Goal: Check status

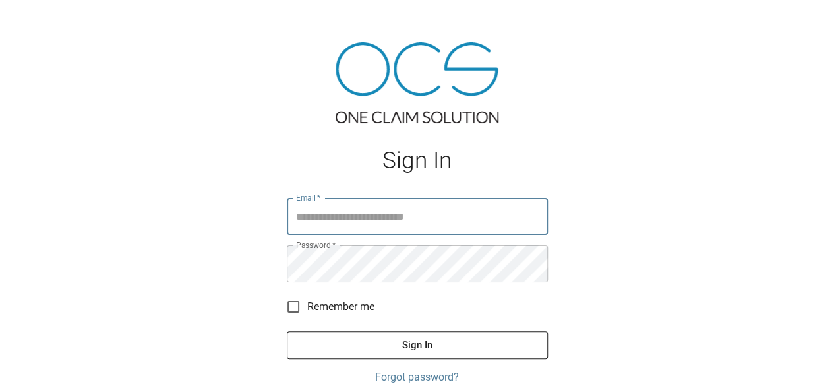
type input "**********"
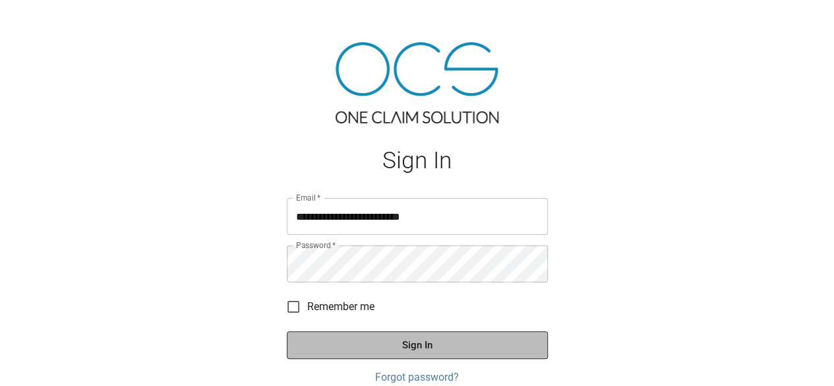
click at [467, 348] on button "Sign In" at bounding box center [417, 345] width 261 height 28
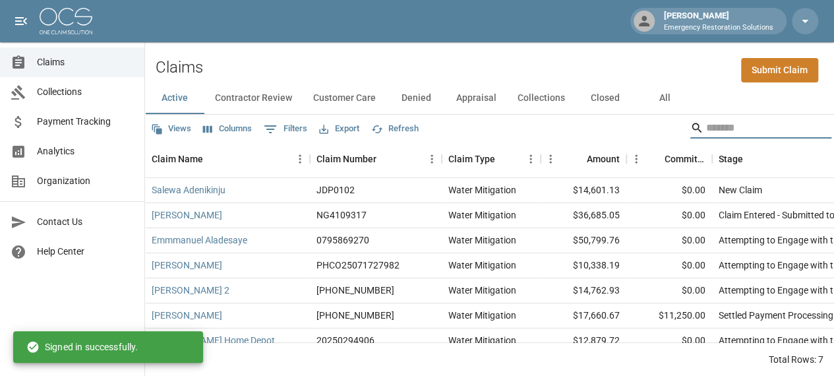
click at [715, 130] on input "Search" at bounding box center [758, 127] width 105 height 21
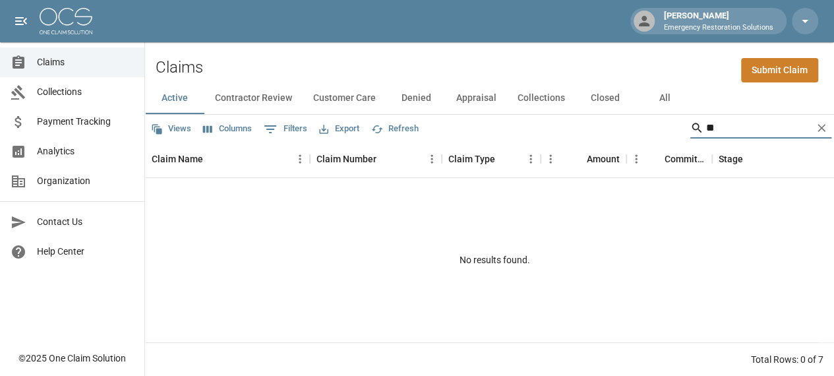
type input "*"
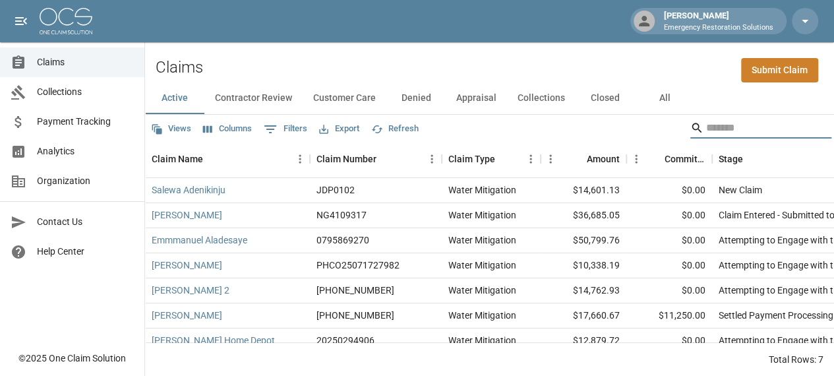
click at [597, 101] on button "Closed" at bounding box center [605, 98] width 59 height 32
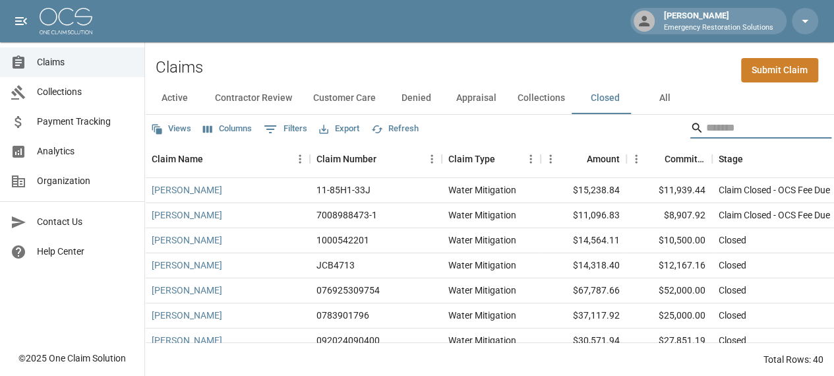
click at [721, 127] on input "Search" at bounding box center [758, 127] width 105 height 21
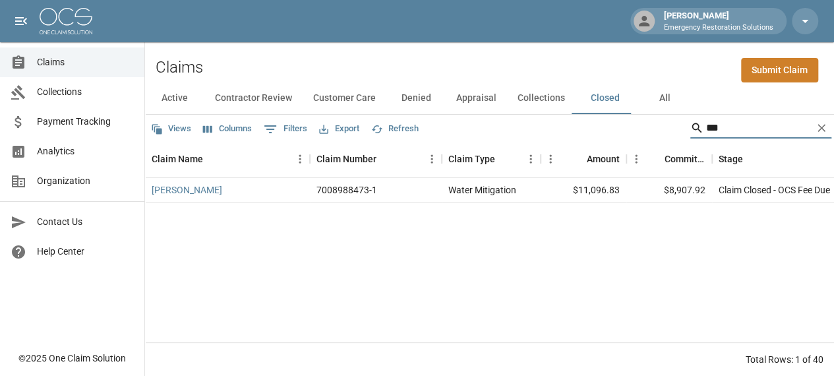
type input "***"
click at [467, 198] on div "Water Mitigation" at bounding box center [491, 190] width 99 height 25
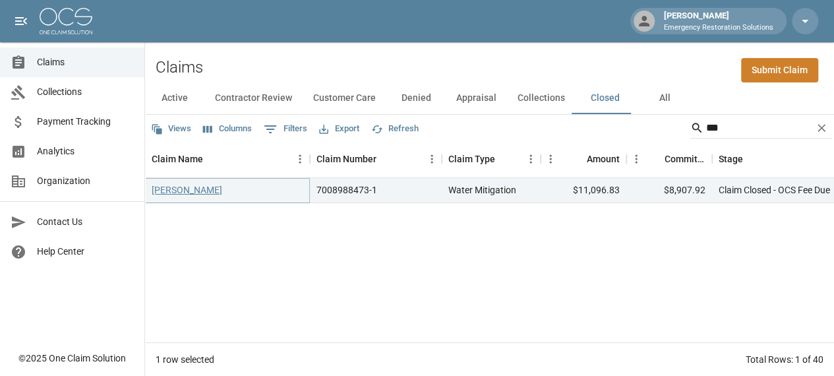
click at [189, 190] on link "[PERSON_NAME]" at bounding box center [187, 189] width 71 height 13
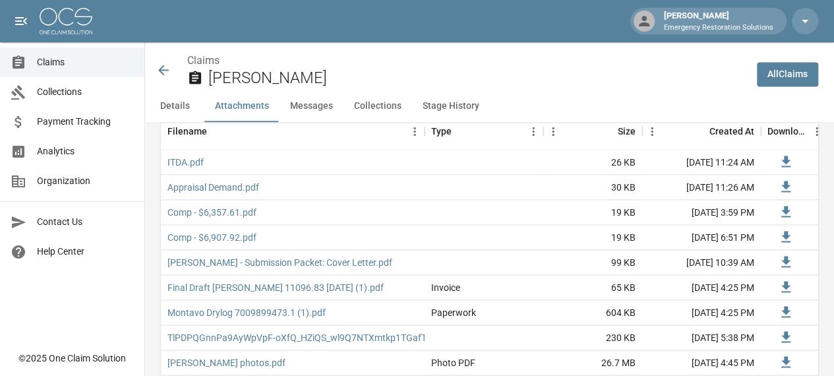
scroll to position [862, 0]
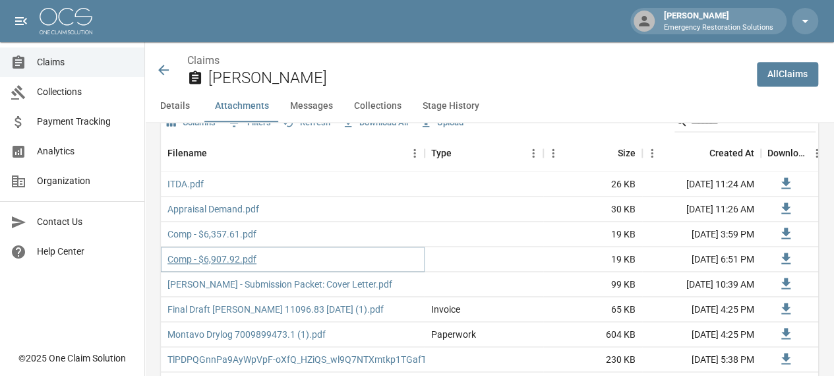
click at [220, 260] on link "Comp - $6,907.92.pdf" at bounding box center [211, 258] width 89 height 13
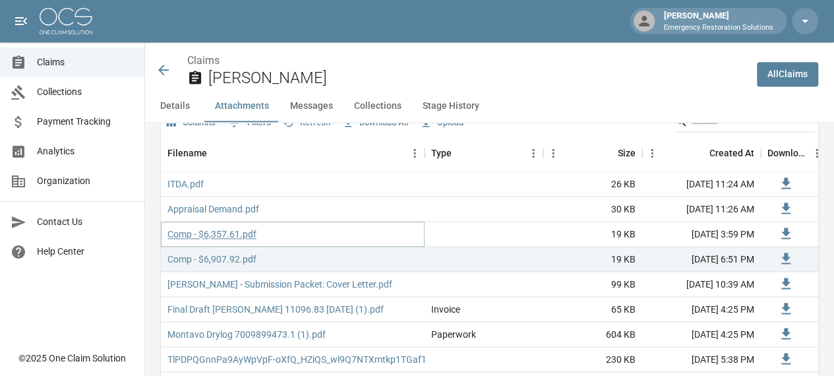
click at [216, 235] on link "Comp - $6,357.61.pdf" at bounding box center [211, 233] width 89 height 13
